Goal: Download file/media

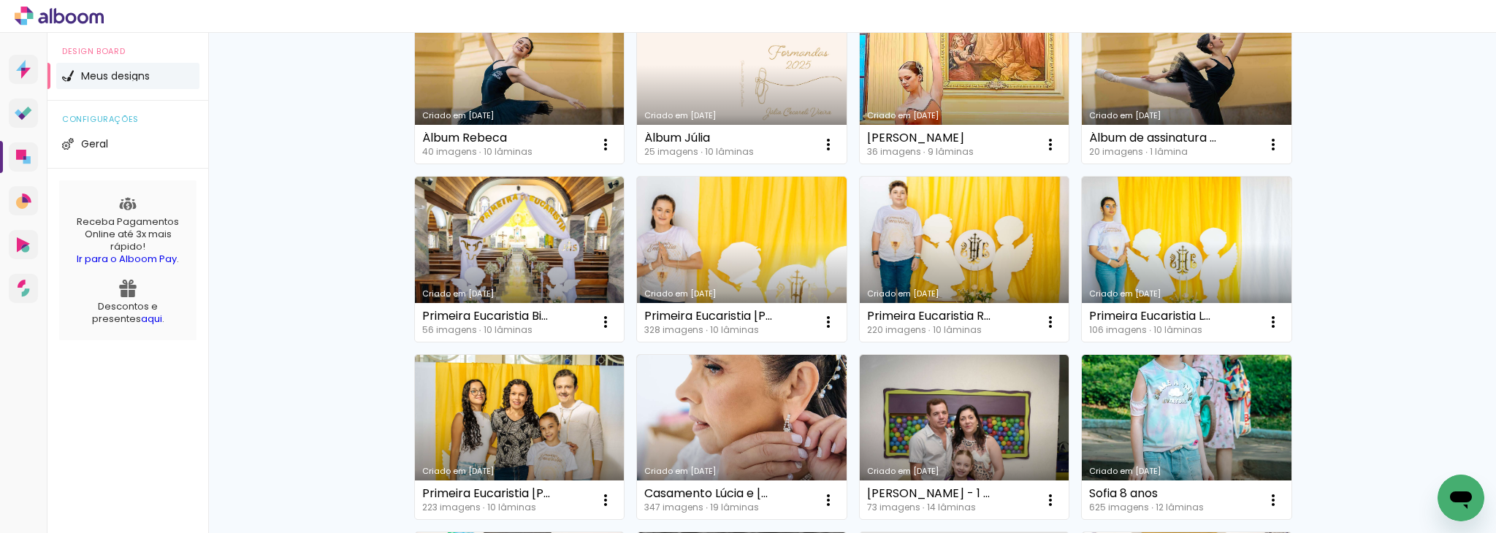
scroll to position [376, 0]
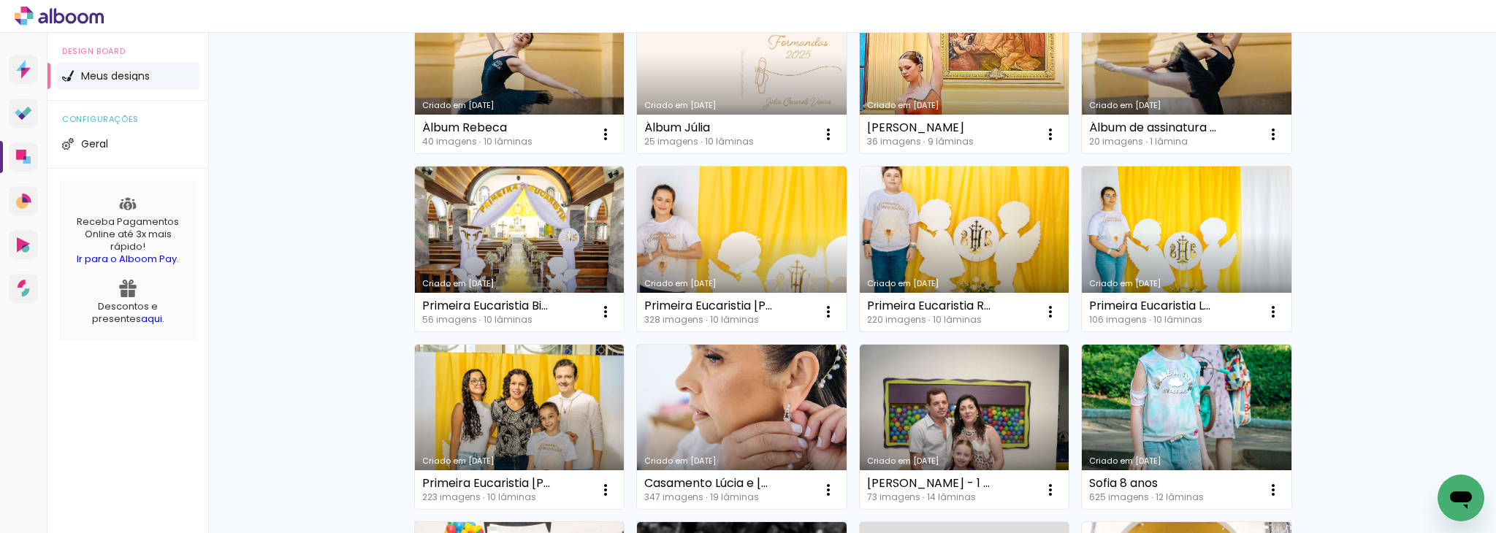
click at [939, 246] on link "Criado em [DATE]" at bounding box center [964, 248] width 210 height 165
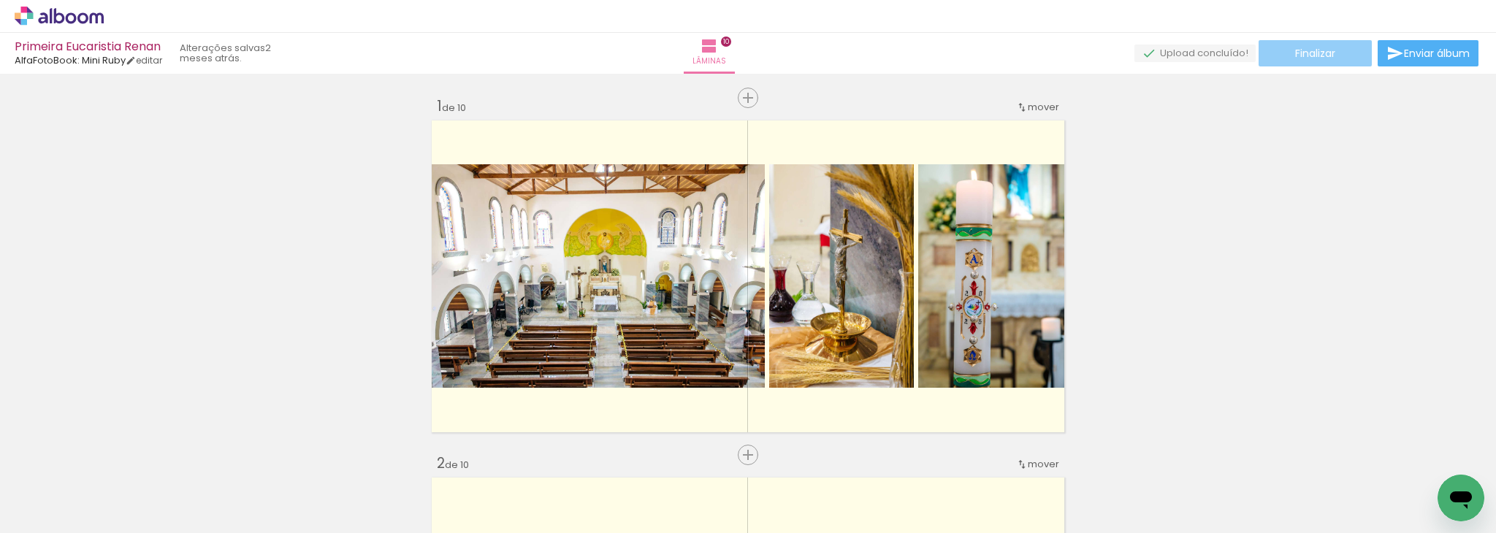
click at [1280, 47] on paper-button "Finalizar" at bounding box center [1314, 53] width 113 height 26
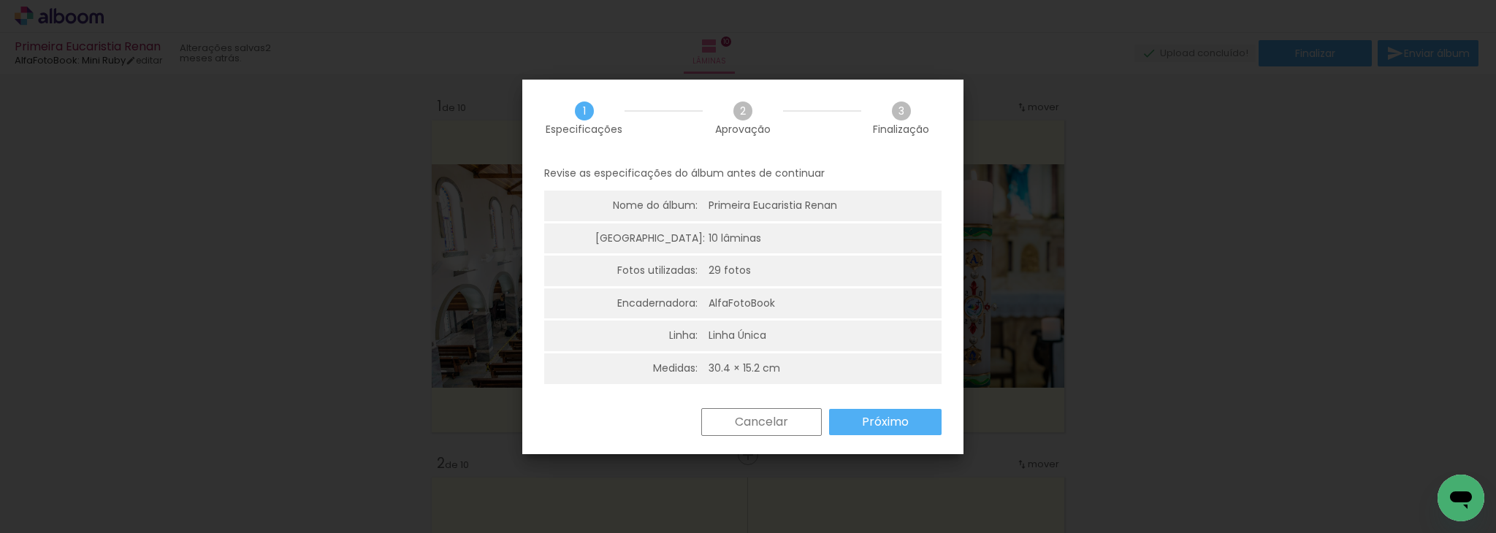
click at [0, 0] on slot "Próximo" at bounding box center [0, 0] width 0 height 0
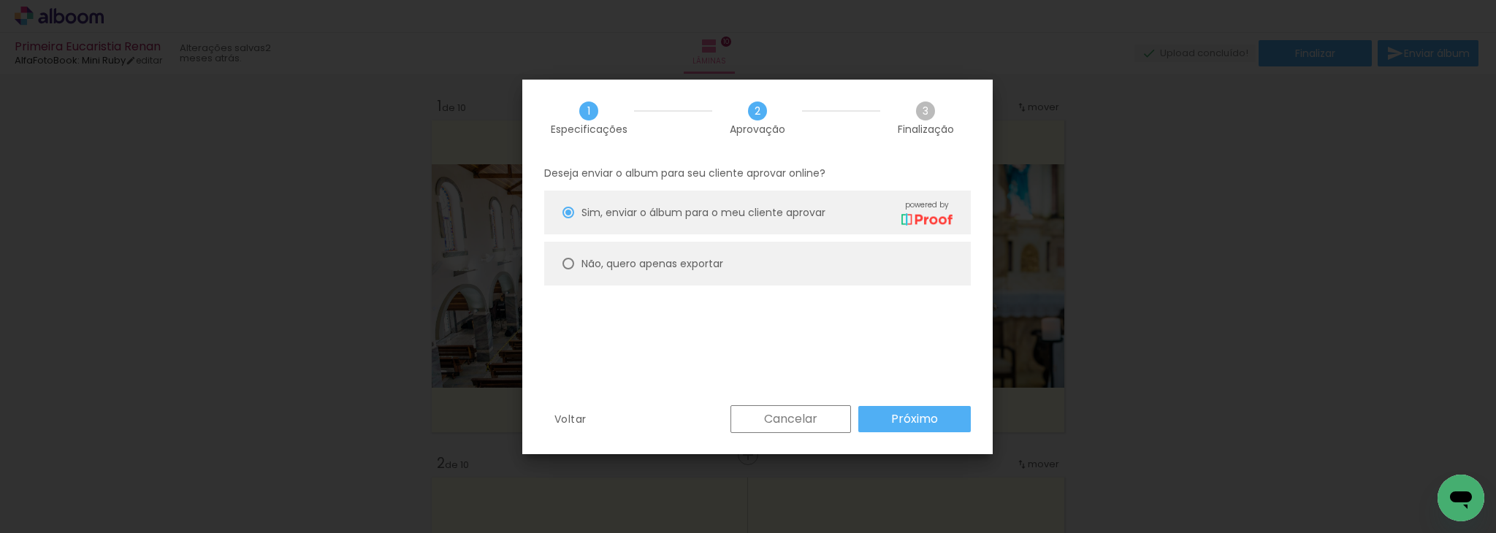
click at [0, 0] on slot "Não, quero apenas exportar" at bounding box center [0, 0] width 0 height 0
type paper-radio-button "on"
click at [0, 0] on slot "Próximo" at bounding box center [0, 0] width 0 height 0
type input "Alta, 300 DPI"
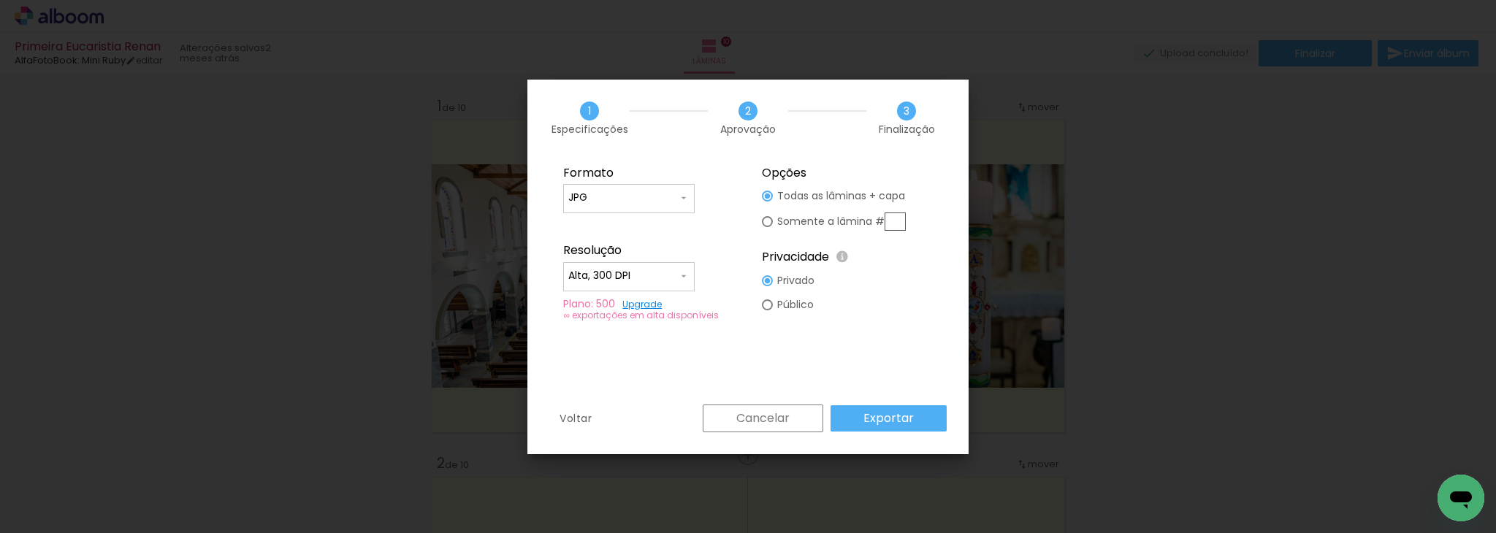
click at [917, 416] on paper-button "Exportar" at bounding box center [888, 418] width 116 height 26
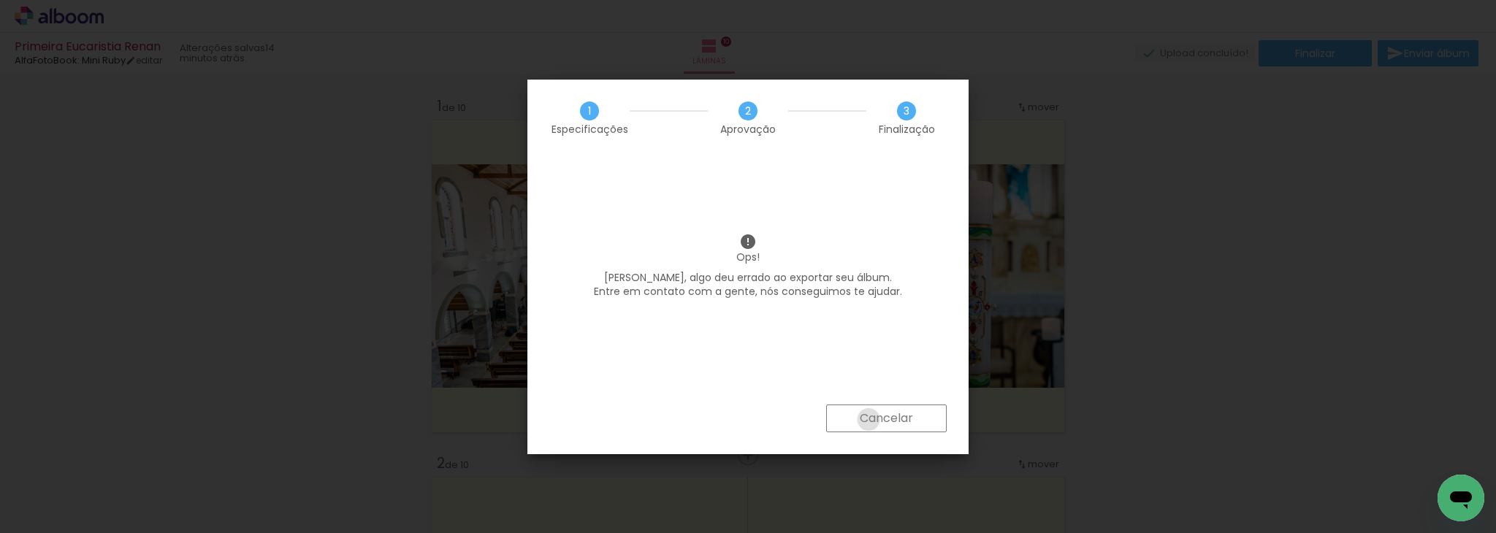
click at [0, 0] on slot "Cancelar" at bounding box center [0, 0] width 0 height 0
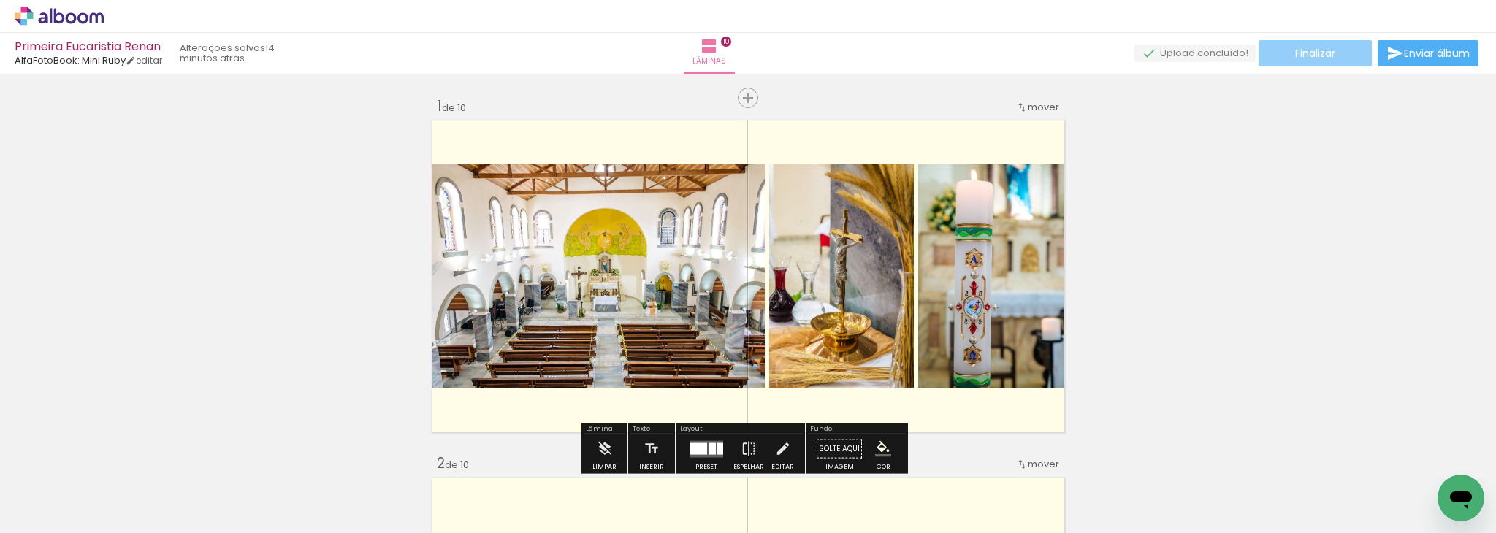
click at [1317, 48] on span "Finalizar" at bounding box center [1315, 53] width 40 height 10
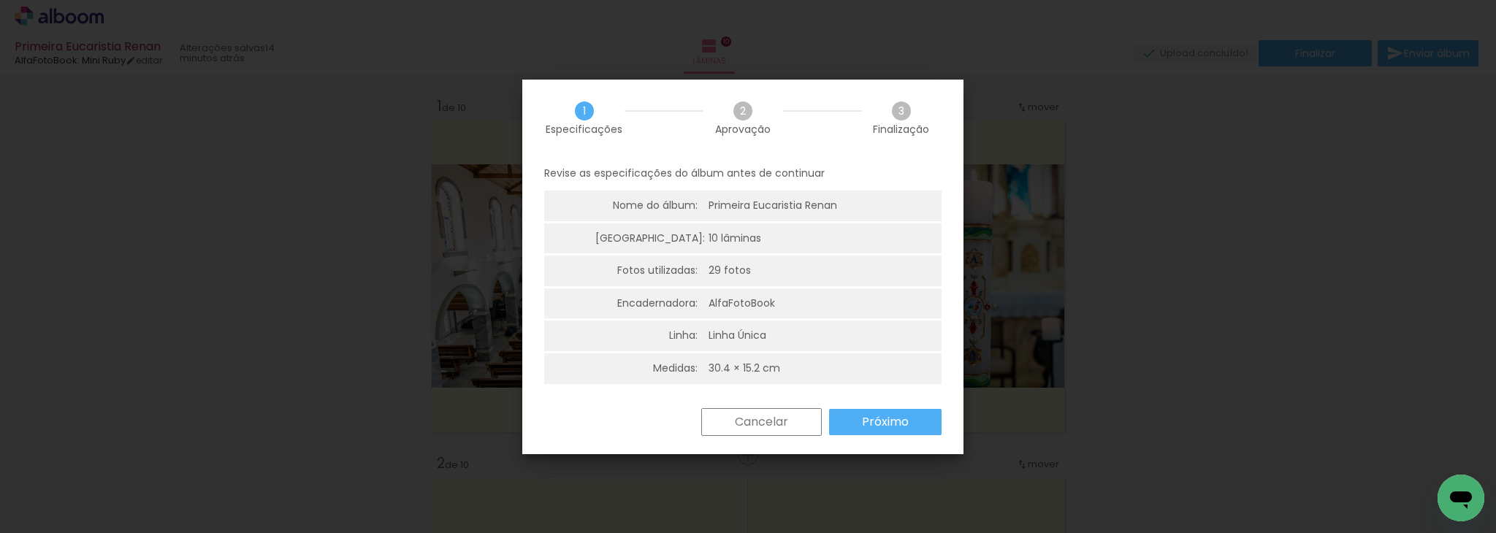
click at [0, 0] on slot "Próximo" at bounding box center [0, 0] width 0 height 0
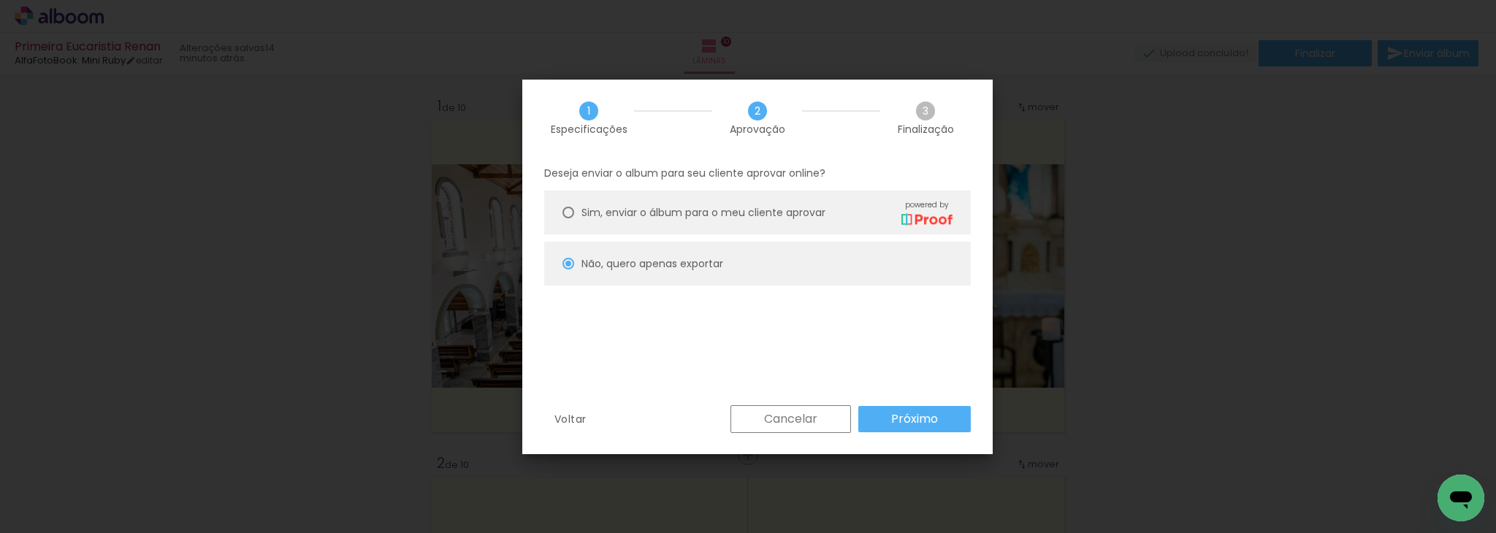
click at [0, 0] on slot "Próximo" at bounding box center [0, 0] width 0 height 0
type input "Alta, 300 DPI"
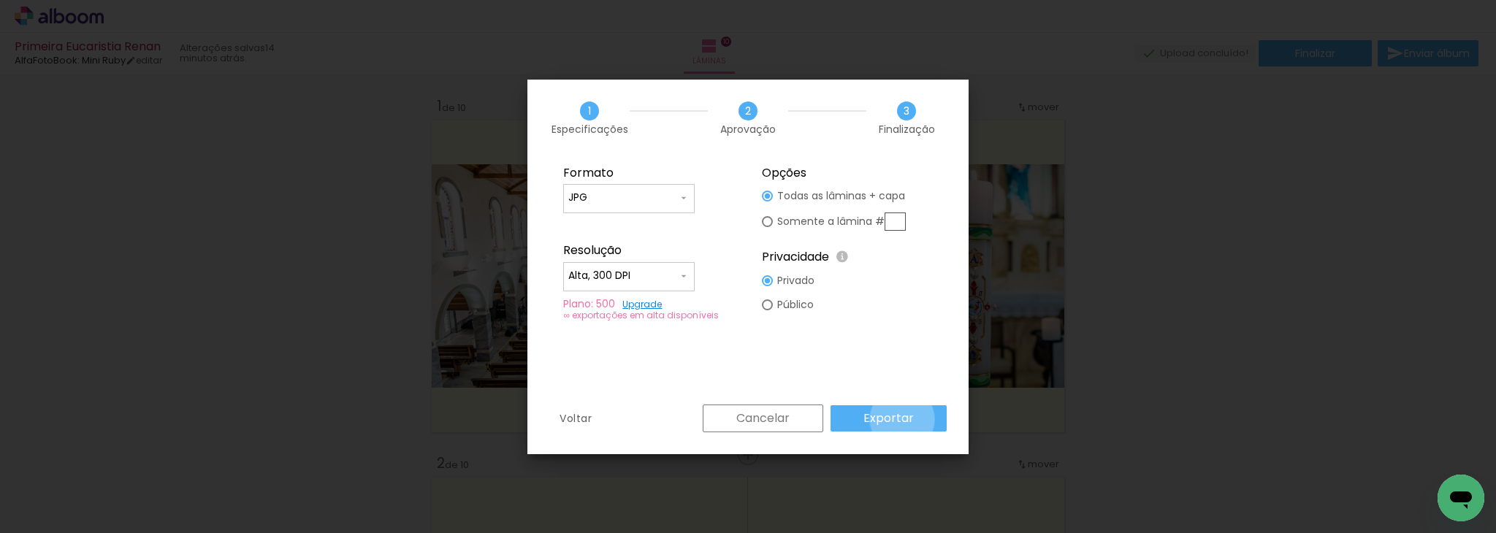
click at [0, 0] on slot "Exportar" at bounding box center [0, 0] width 0 height 0
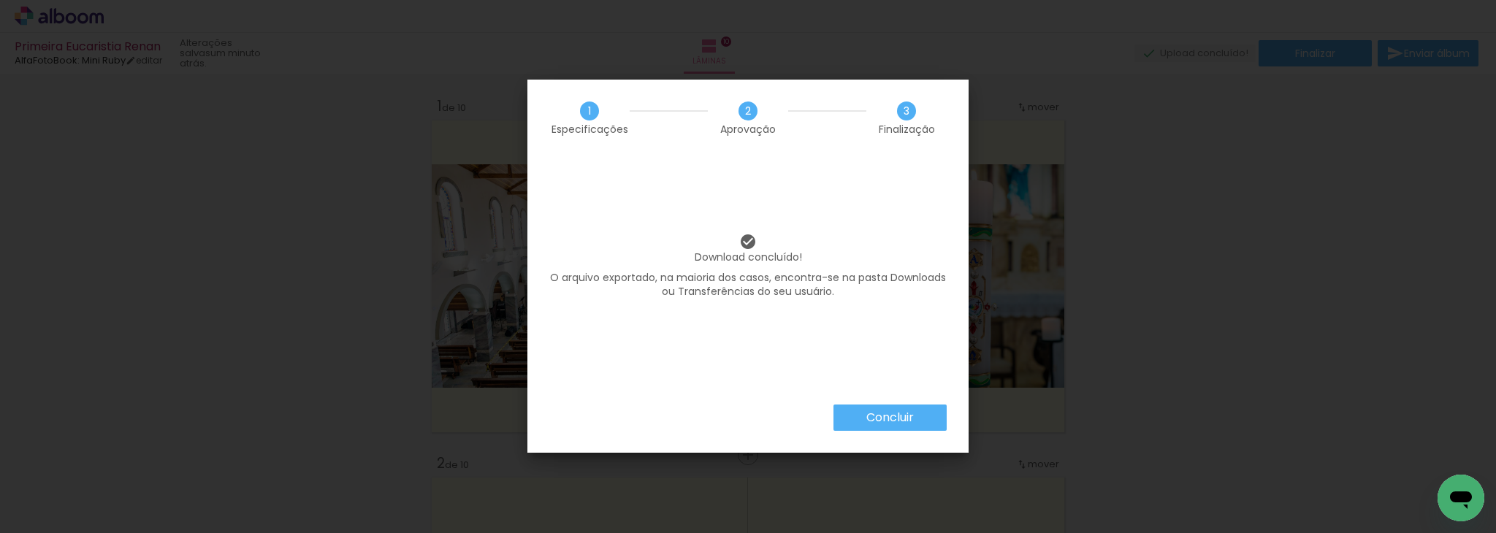
click at [0, 0] on slot "Concluir" at bounding box center [0, 0] width 0 height 0
